Goal: Task Accomplishment & Management: Manage account settings

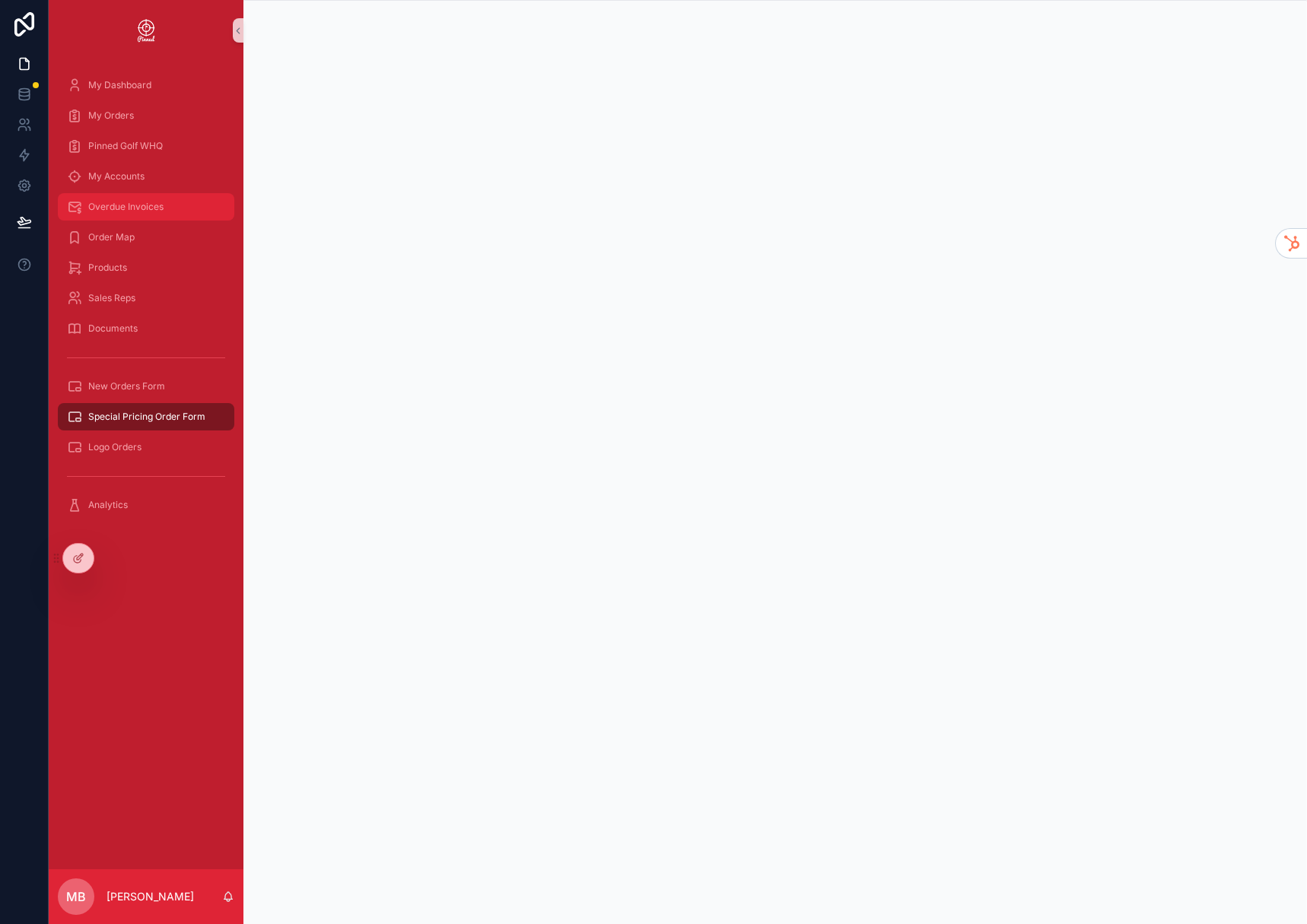
click at [127, 213] on div "Overdue Invoices" at bounding box center [146, 206] width 158 height 24
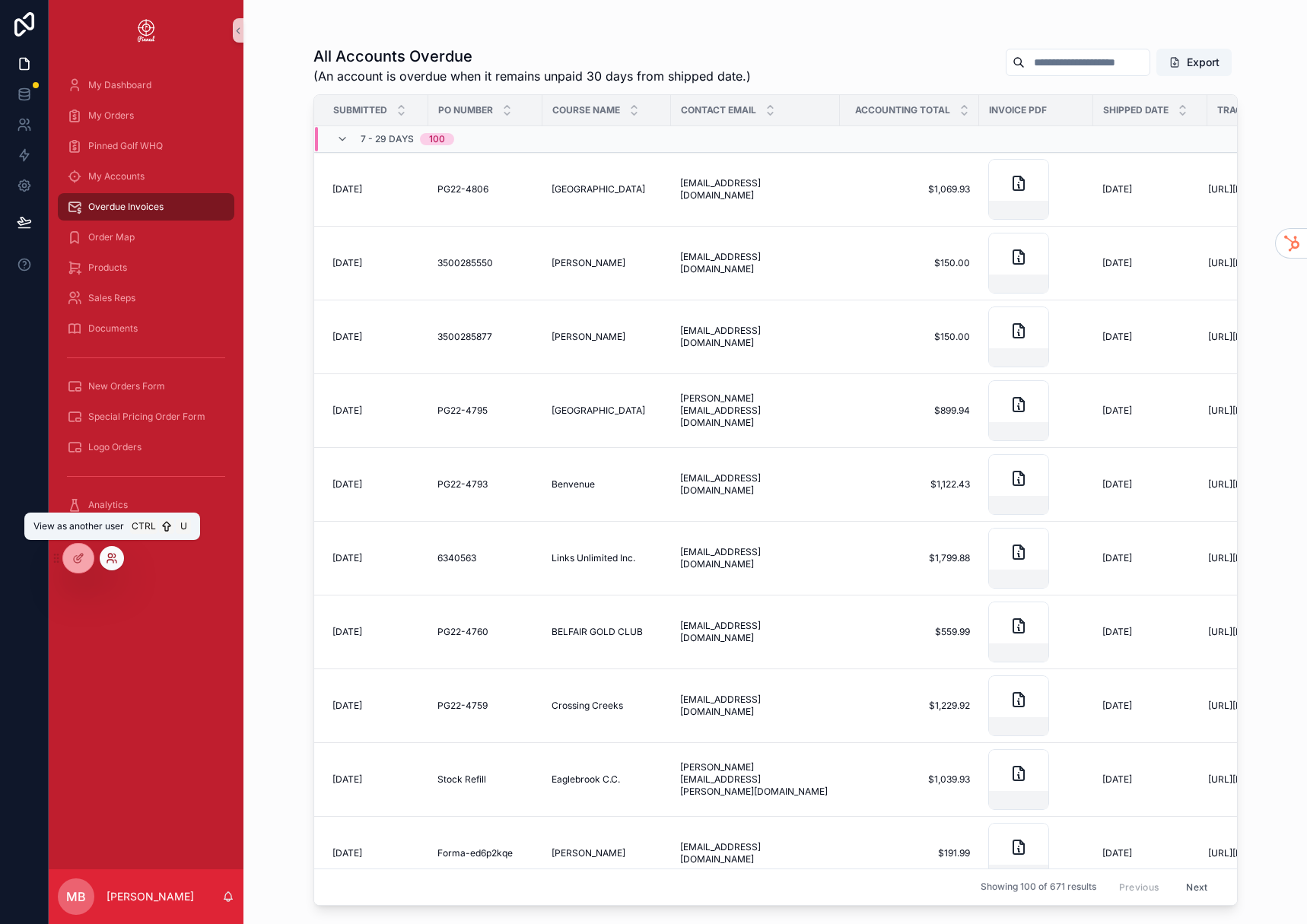
click at [107, 555] on icon at bounding box center [112, 558] width 12 height 12
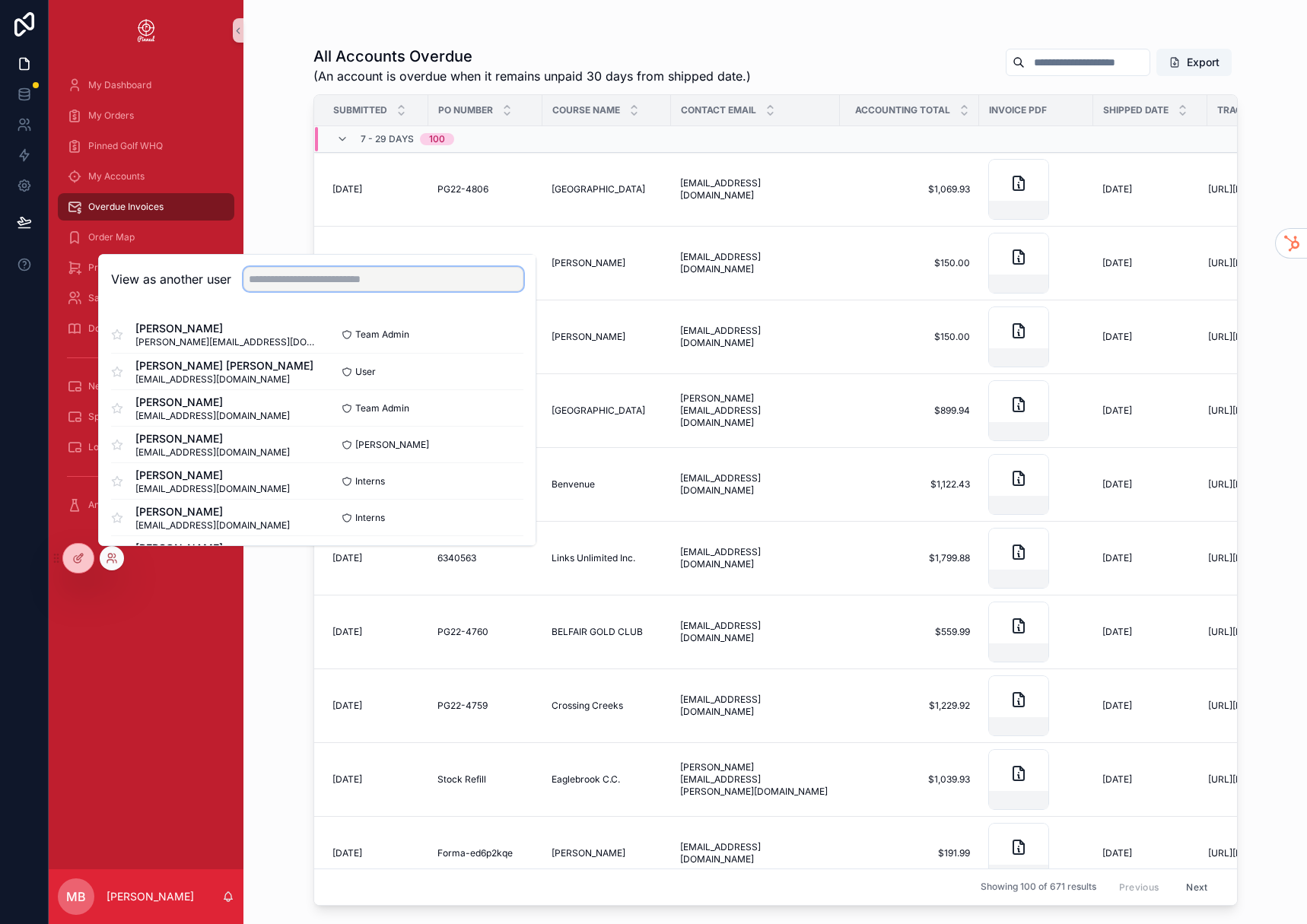
click at [291, 282] on input "text" at bounding box center [384, 279] width 280 height 24
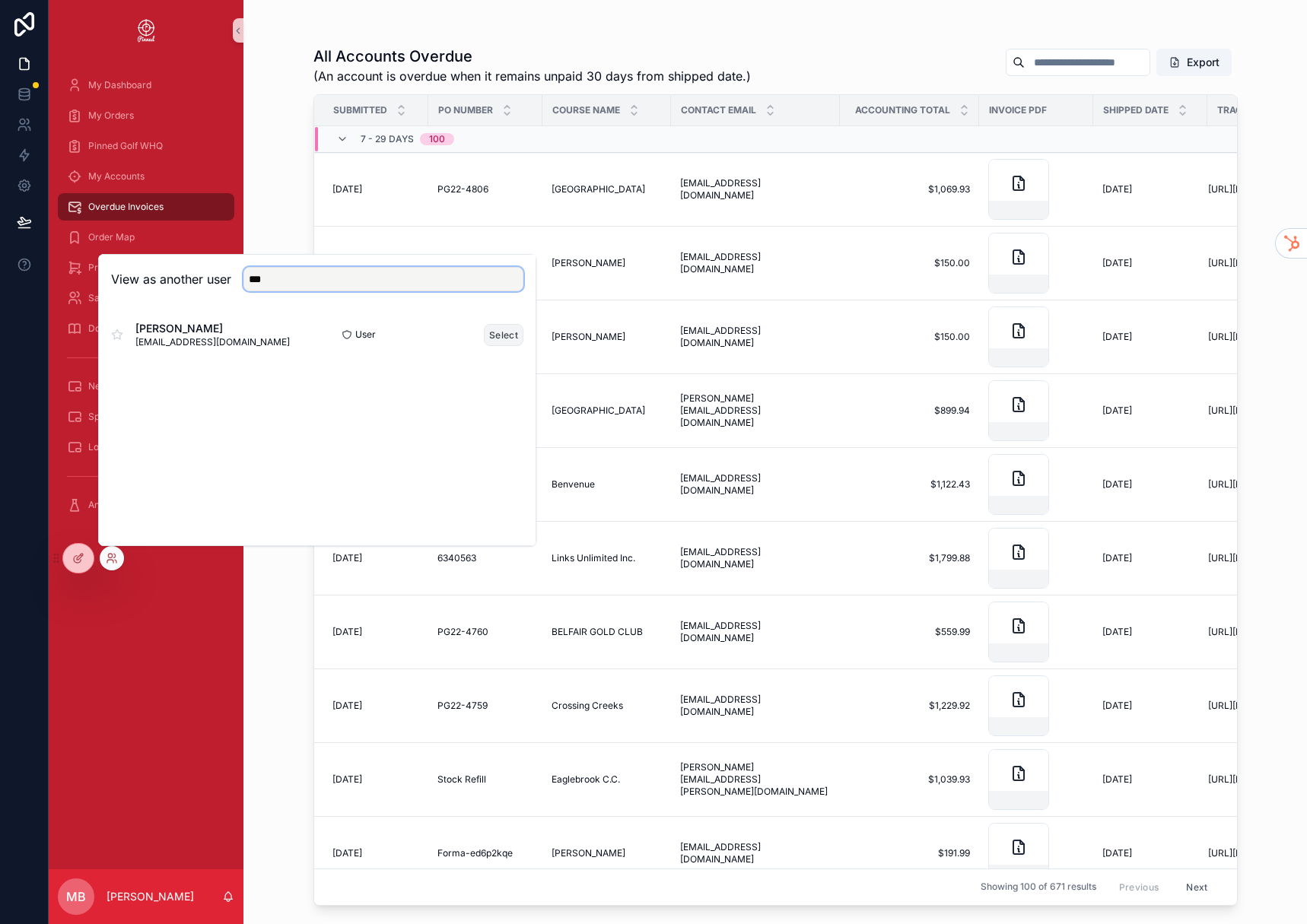
type input "***"
click at [500, 337] on button "Select" at bounding box center [503, 335] width 40 height 22
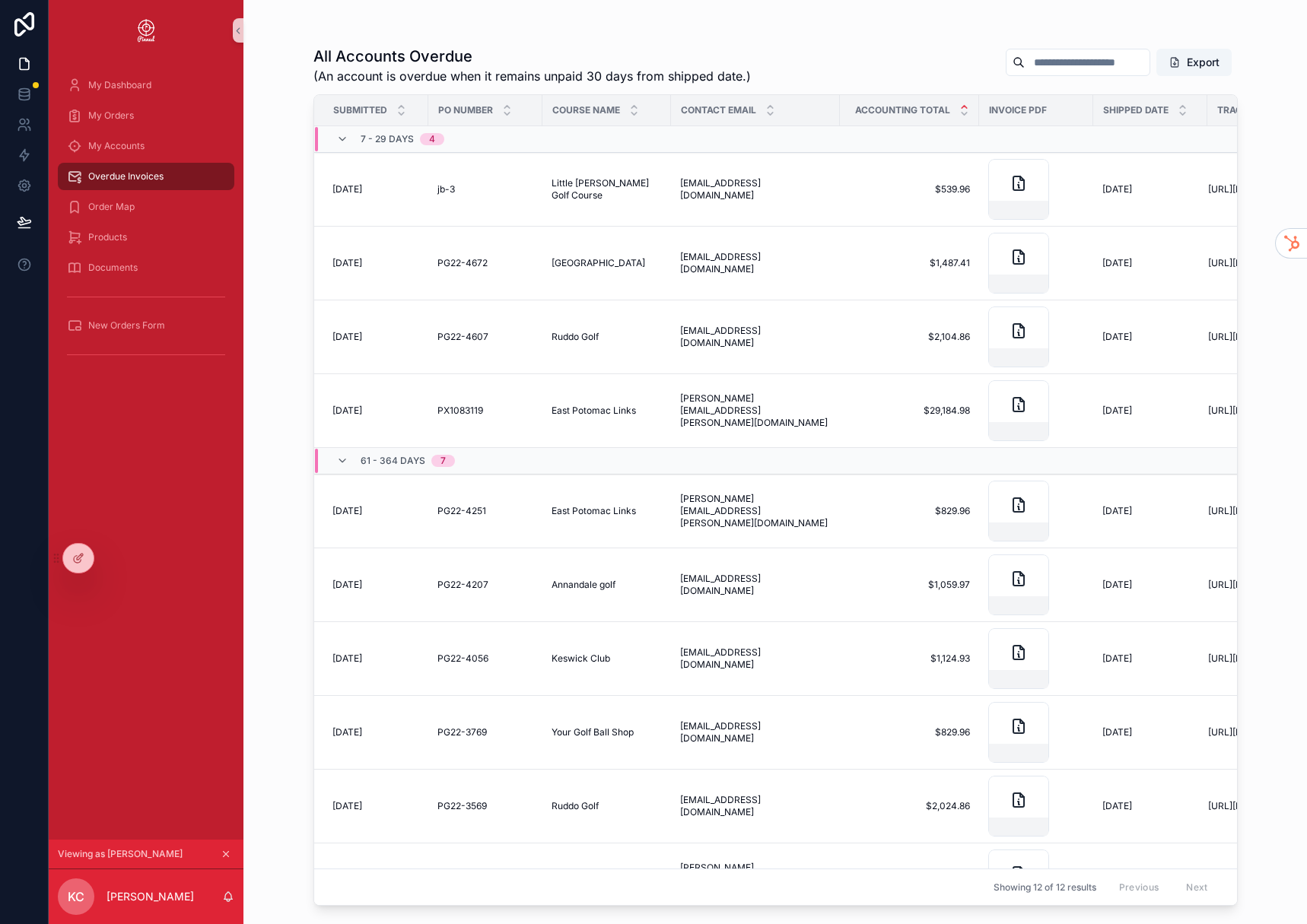
click at [967, 105] on icon "scrollable content" at bounding box center [964, 106] width 10 height 10
click at [965, 115] on icon "scrollable content" at bounding box center [964, 113] width 10 height 10
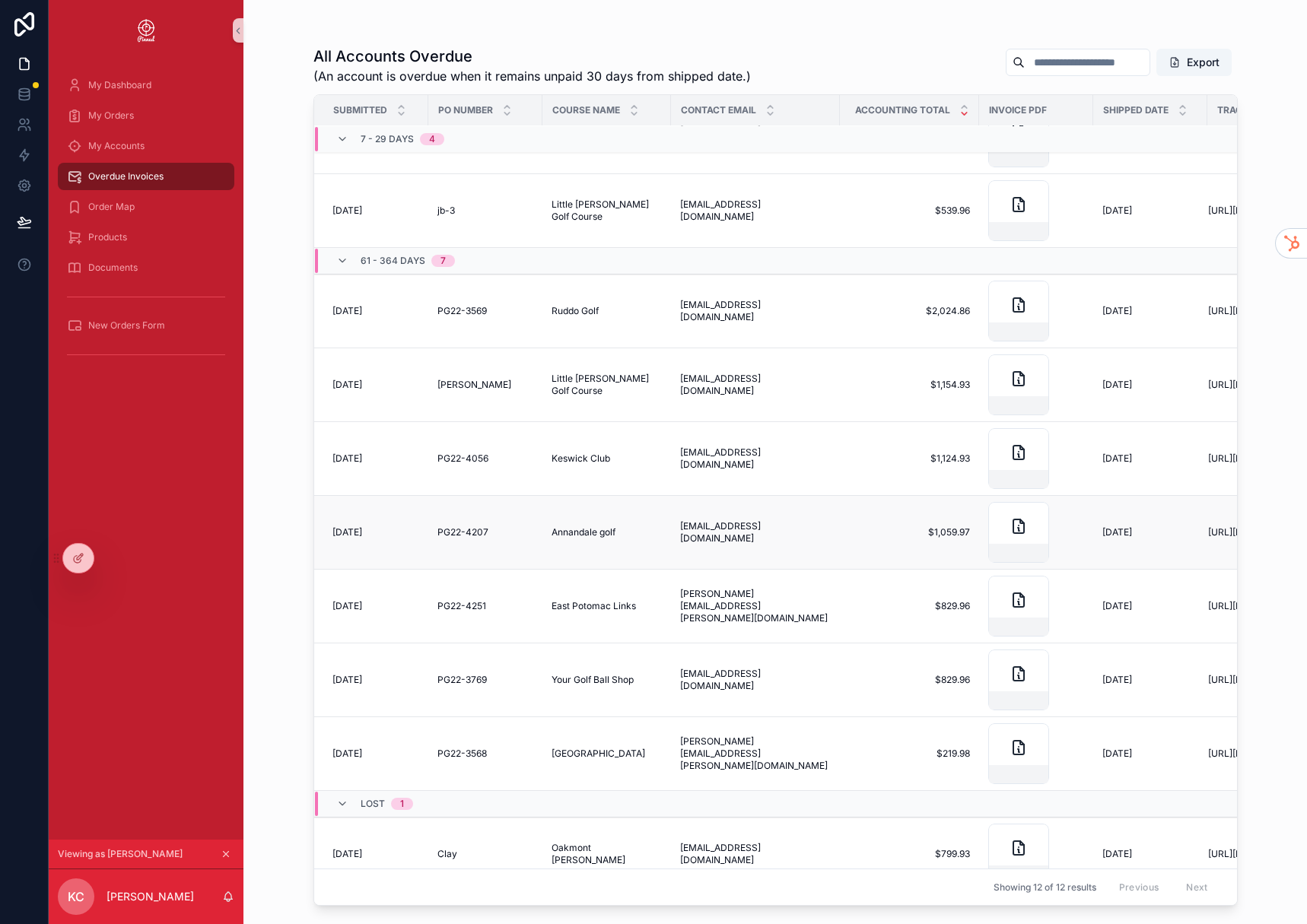
scroll to position [203, 0]
